Goal: Find specific page/section

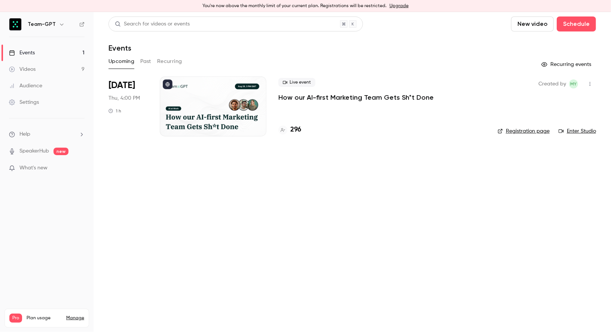
click at [296, 130] on h4 "296" at bounding box center [296, 130] width 11 height 10
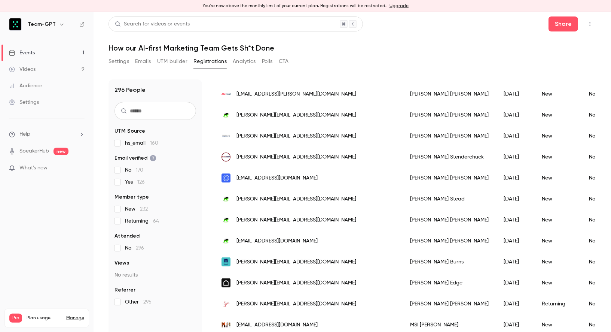
scroll to position [131, 0]
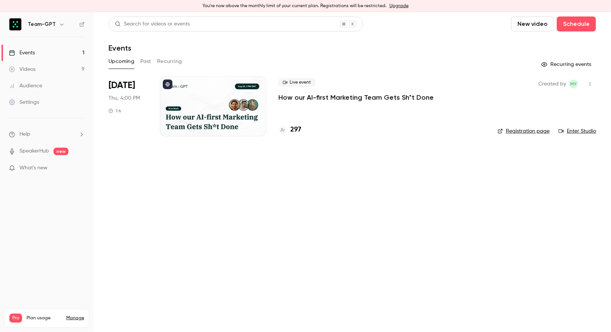
click at [294, 135] on div "Live event How our AI-first Marketing Team Gets Sh*t Done 297" at bounding box center [382, 106] width 207 height 60
click at [295, 128] on h4 "297" at bounding box center [296, 130] width 11 height 10
